Goal: Check status: Check status

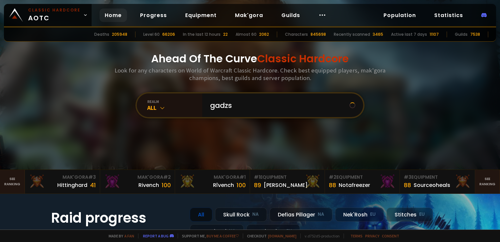
type input "gadzsi"
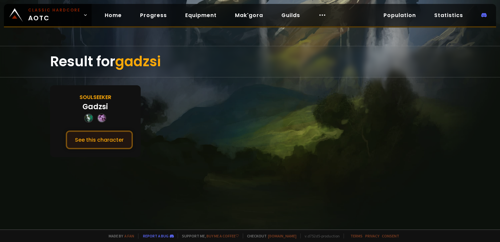
click at [113, 139] on button "See this character" at bounding box center [99, 139] width 67 height 19
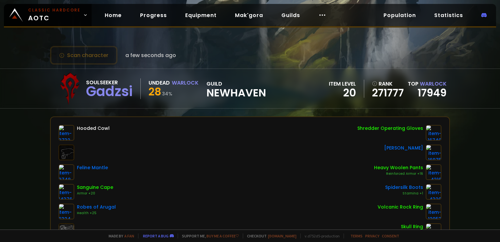
click at [291, 54] on div "Scan character a few seconds ago" at bounding box center [250, 55] width 400 height 19
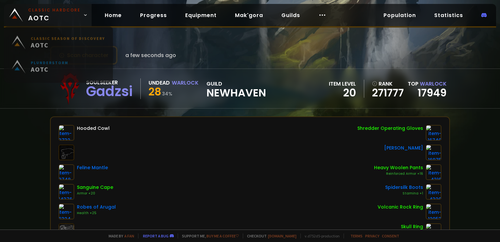
click at [69, 20] on span "Classic Hardcore AOTC" at bounding box center [54, 15] width 52 height 16
